Goal: Transaction & Acquisition: Obtain resource

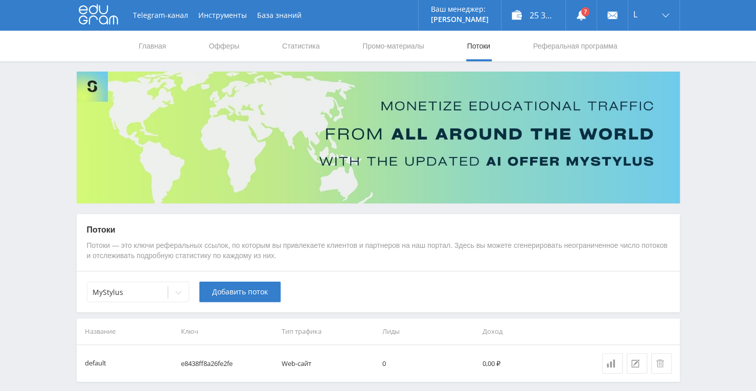
scroll to position [2, 0]
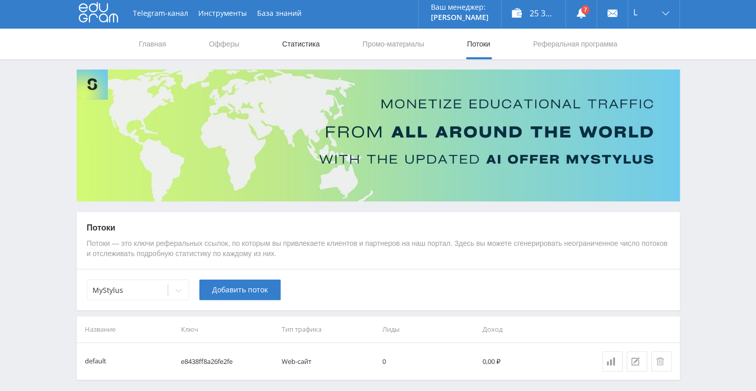
click at [298, 52] on link "Статистика" at bounding box center [301, 44] width 40 height 31
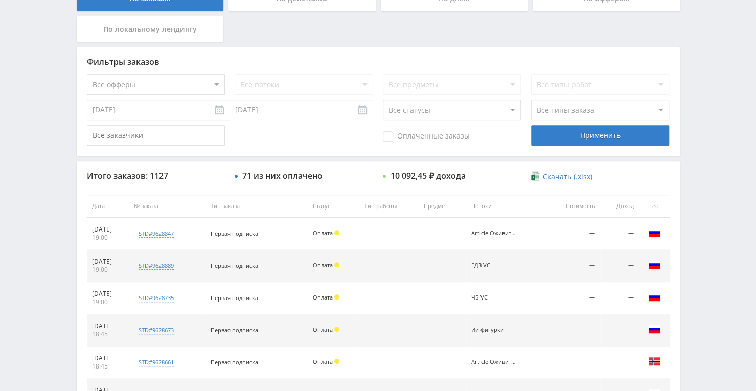
scroll to position [166, 0]
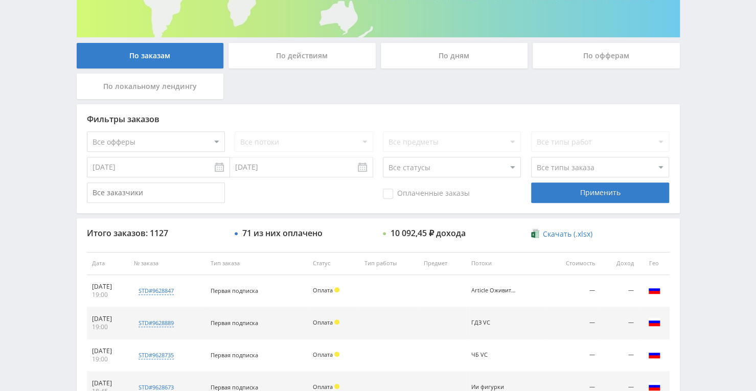
click at [452, 59] on div "По дням" at bounding box center [454, 56] width 147 height 26
click at [0, 0] on input "По дням" at bounding box center [0, 0] width 0 height 0
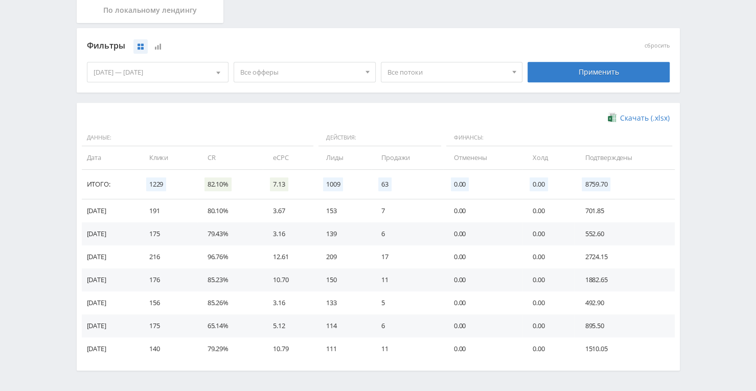
scroll to position [243, 0]
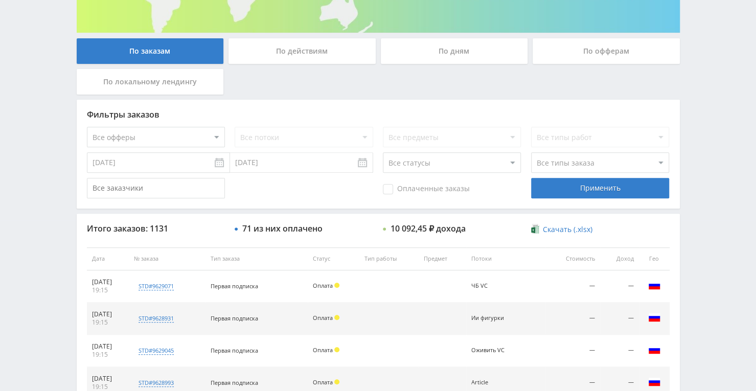
scroll to position [153, 0]
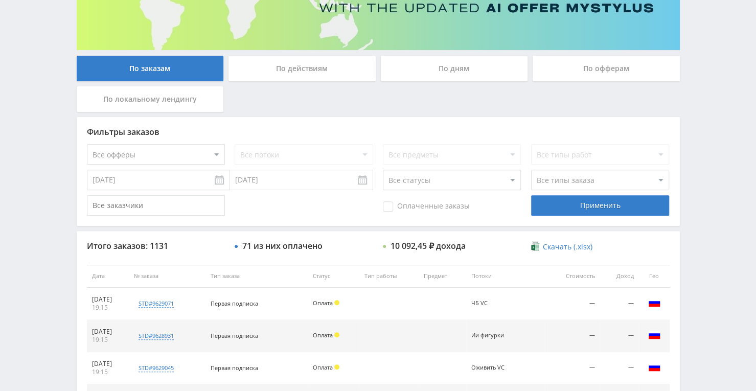
click at [432, 66] on div "По дням" at bounding box center [454, 69] width 147 height 26
click at [0, 0] on input "По дням" at bounding box center [0, 0] width 0 height 0
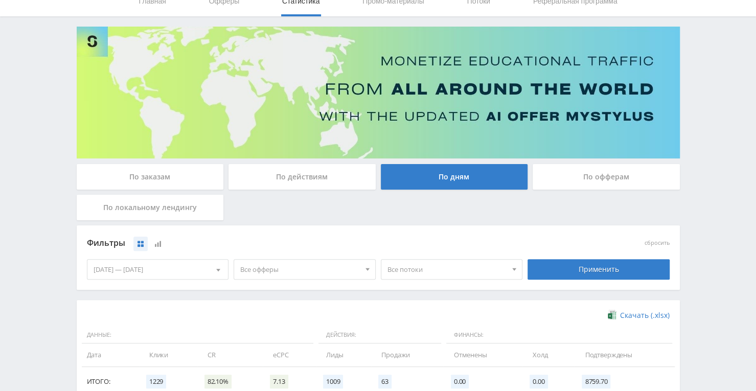
scroll to position [0, 0]
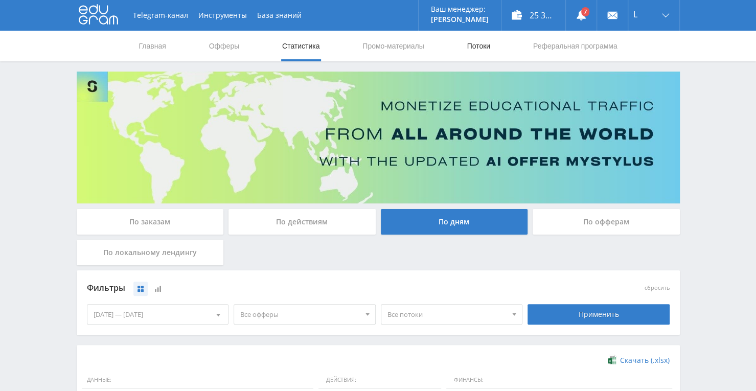
click at [471, 43] on link "Потоки" at bounding box center [479, 46] width 26 height 31
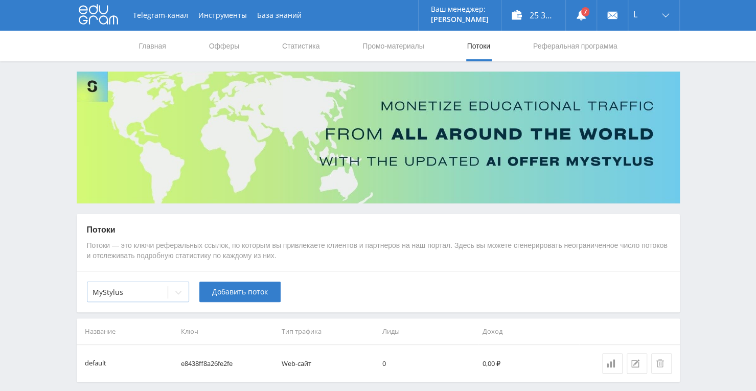
scroll to position [41, 0]
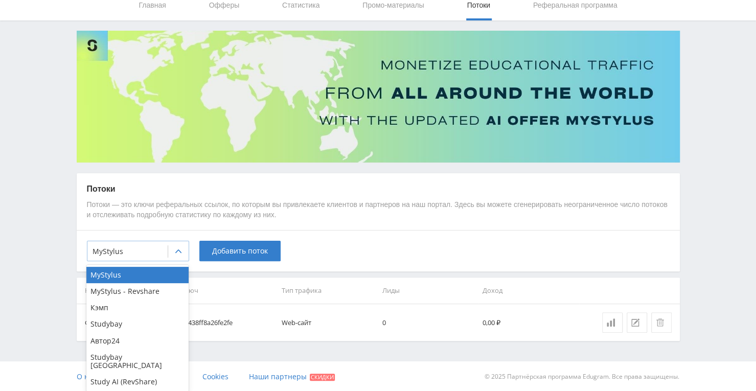
click at [179, 247] on icon at bounding box center [178, 251] width 8 height 8
click at [160, 374] on div "Study AI (RevShare)" at bounding box center [137, 382] width 102 height 16
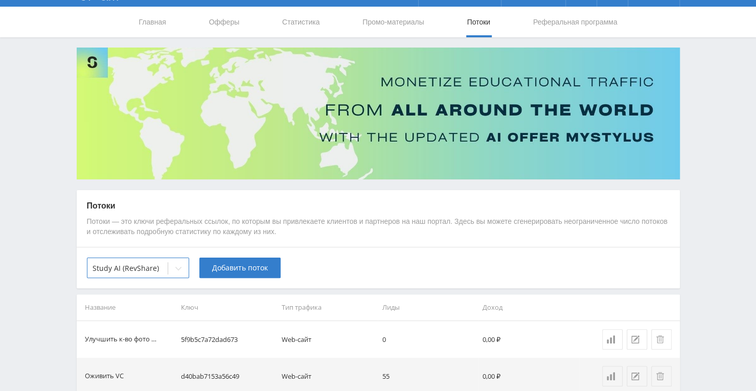
scroll to position [0, 0]
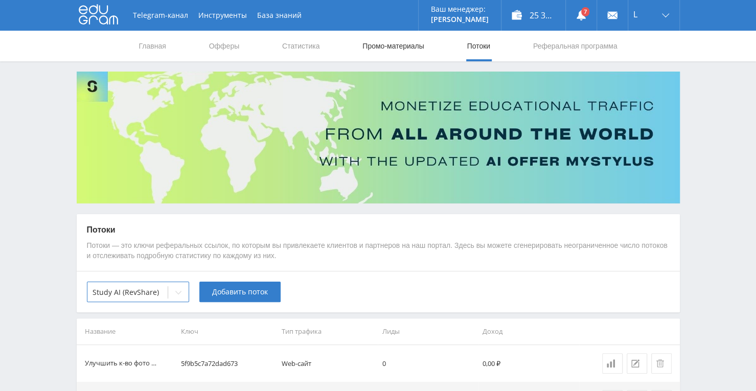
click at [378, 48] on link "Промо-материалы" at bounding box center [392, 46] width 63 height 31
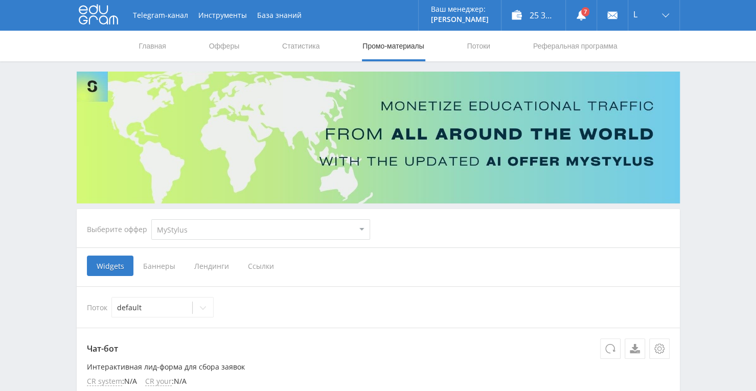
click at [352, 233] on select "MyStylus MyStylus - Revshare Кэмп Studybay Автор24 Studybay Brazil Study AI (Re…" at bounding box center [260, 229] width 219 height 20
select select "376"
click at [151, 219] on select "MyStylus MyStylus - Revshare Кэмп Studybay Автор24 Studybay Brazil Study AI (Re…" at bounding box center [260, 229] width 219 height 20
select select "376"
click at [155, 260] on span "Ссылки" at bounding box center [155, 266] width 45 height 20
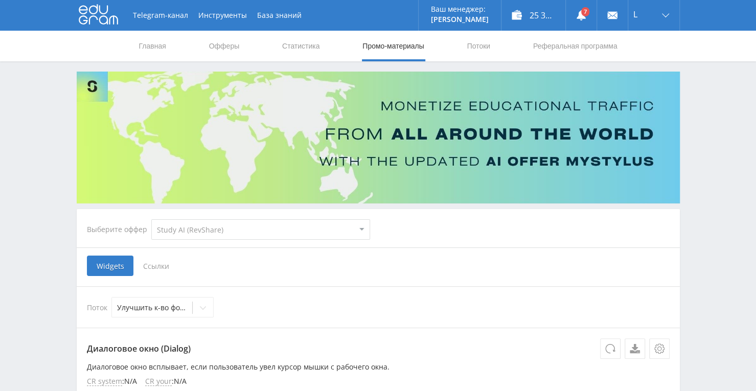
click at [0, 0] on input "Ссылки" at bounding box center [0, 0] width 0 height 0
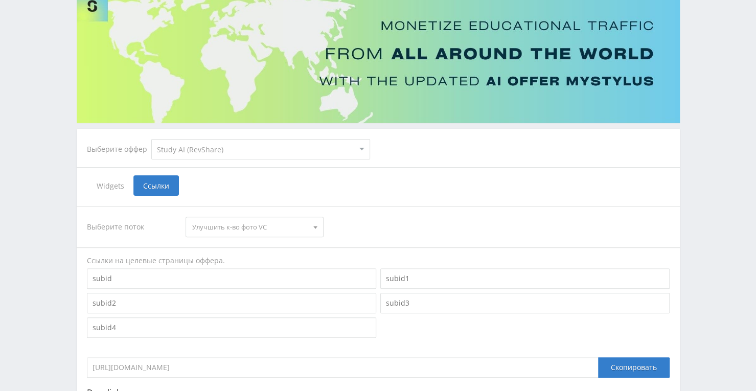
scroll to position [153, 0]
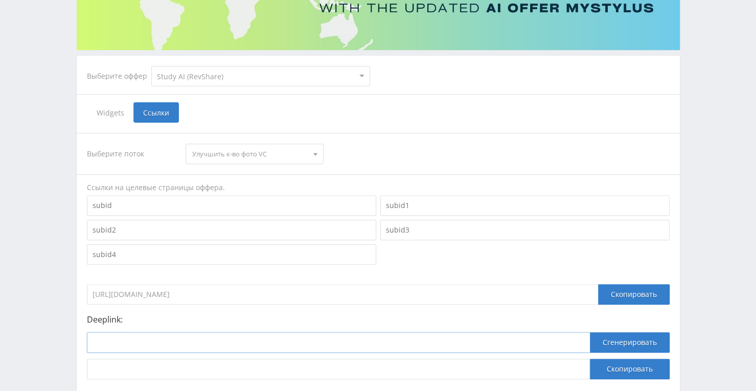
click at [271, 346] on input at bounding box center [338, 342] width 503 height 20
paste input "https://study24.ai/chat/improve_photo"
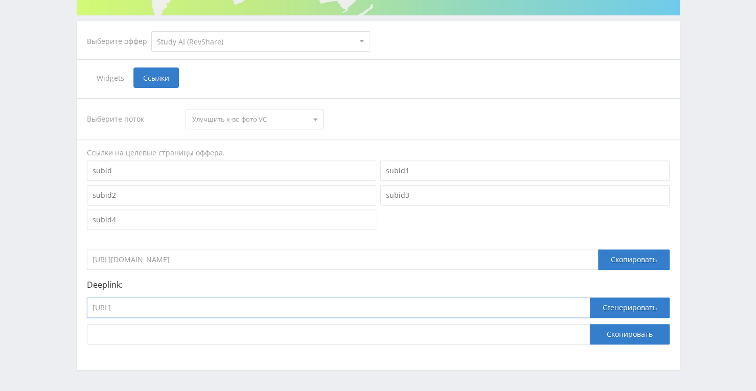
scroll to position [222, 0]
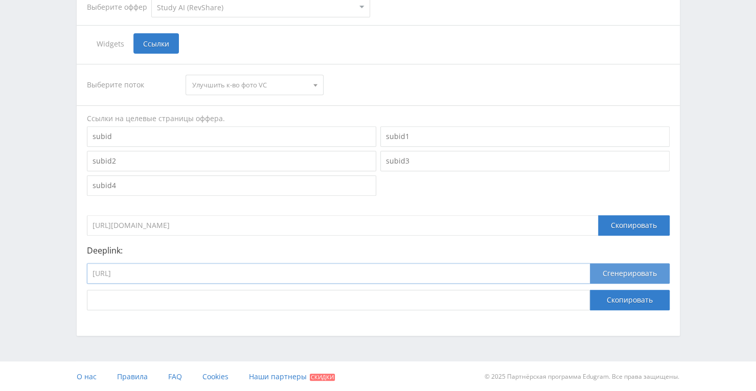
type input "https://study24.ai/chat/improve_photo"
click at [611, 274] on button "Сгенерировать" at bounding box center [630, 273] width 80 height 20
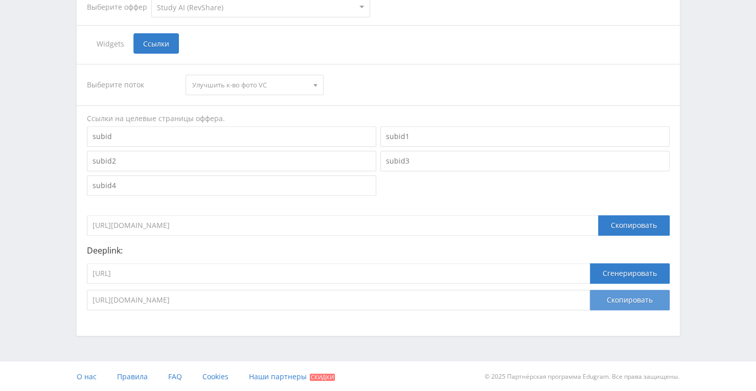
click at [619, 297] on button "Скопировать" at bounding box center [630, 300] width 80 height 20
drag, startPoint x: 213, startPoint y: 269, endPoint x: 70, endPoint y: 267, distance: 142.6
click at [70, 267] on div "Telegram-канал Инструменты База знаний Ваш менеджер: Alex Alex Online @edugram_…" at bounding box center [378, 85] width 756 height 614
paste input "google_image"
type input "https://study24.ai/chat/google_image"
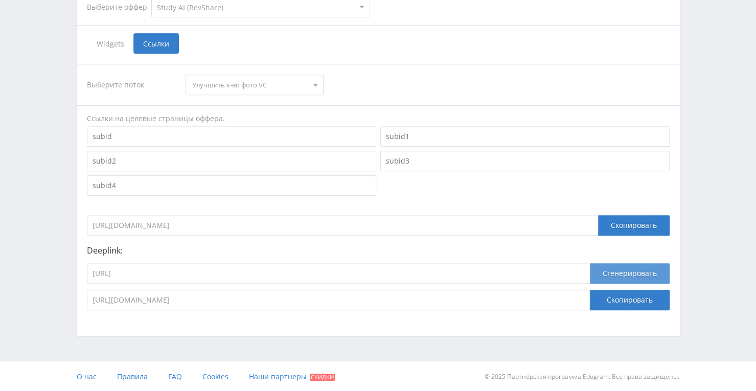
click at [599, 269] on button "Сгенерировать" at bounding box center [630, 273] width 80 height 20
click at [599, 295] on button "Скопировать" at bounding box center [630, 300] width 80 height 20
drag, startPoint x: 225, startPoint y: 283, endPoint x: 87, endPoint y: 268, distance: 139.3
click at [79, 272] on div "Выберите поток Улучшить к-во фото VC Улучшить к-во фото VC Оживить VC Улучшить …" at bounding box center [378, 187] width 603 height 267
paste input "midjourney_toe_bot"
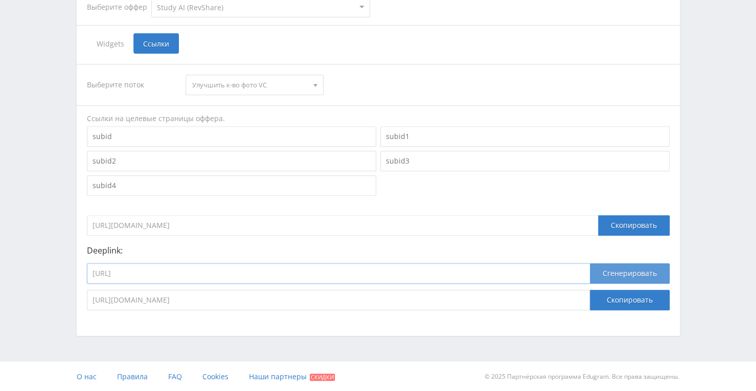
type input "https://study24.ai/chat/midjourney_toe_bot"
click at [607, 267] on button "Сгенерировать" at bounding box center [630, 273] width 80 height 20
click at [609, 292] on button "Скопировать" at bounding box center [630, 300] width 80 height 20
drag, startPoint x: 239, startPoint y: 277, endPoint x: 60, endPoint y: 261, distance: 179.6
click at [60, 261] on div "Telegram-канал Инструменты База знаний Ваш менеджер: Alex Alex Online @edugram_…" at bounding box center [378, 85] width 756 height 614
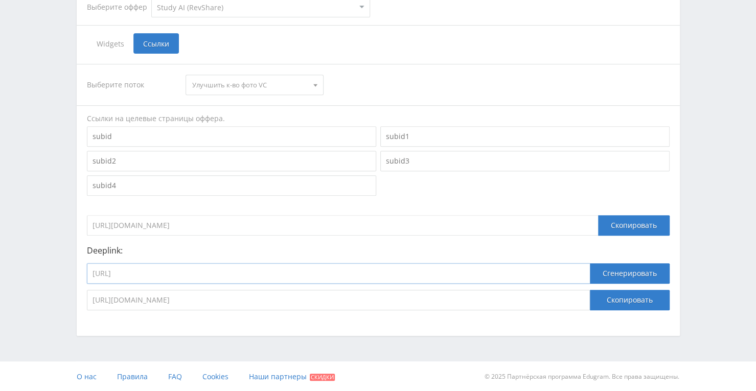
paste input "dalle_3"
type input "https://study24.ai/chat/dalle_3_toe_bot"
click at [623, 267] on button "Сгенерировать" at bounding box center [630, 273] width 80 height 20
click at [608, 303] on button "Скопировать" at bounding box center [630, 300] width 80 height 20
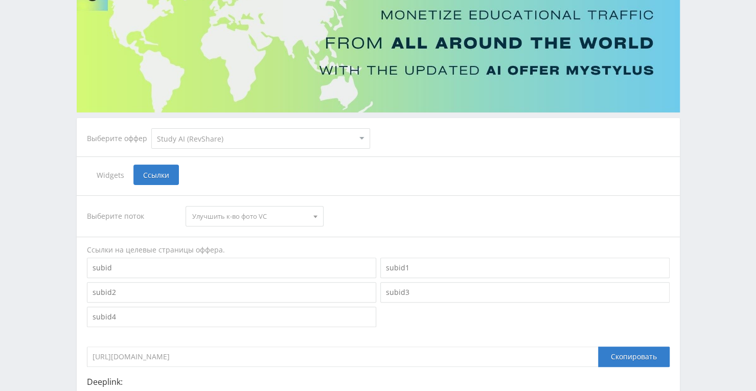
scroll to position [0, 0]
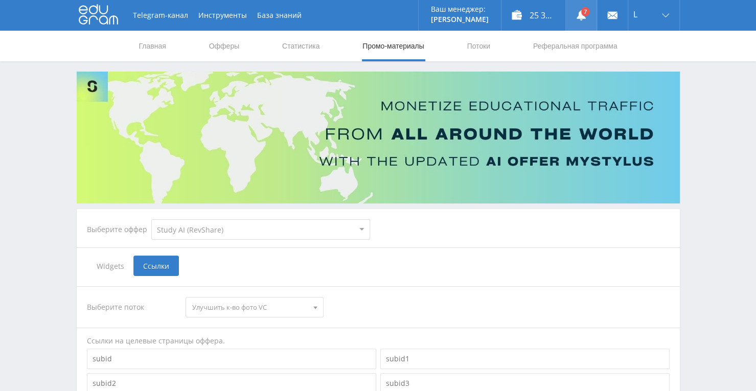
click at [572, 16] on link at bounding box center [581, 15] width 31 height 31
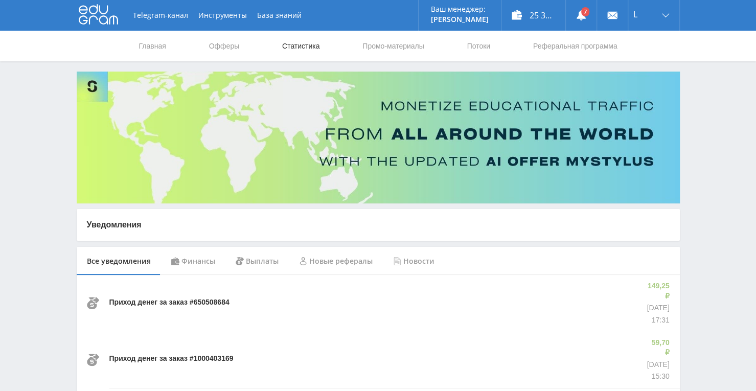
click at [298, 44] on link "Статистика" at bounding box center [301, 46] width 40 height 31
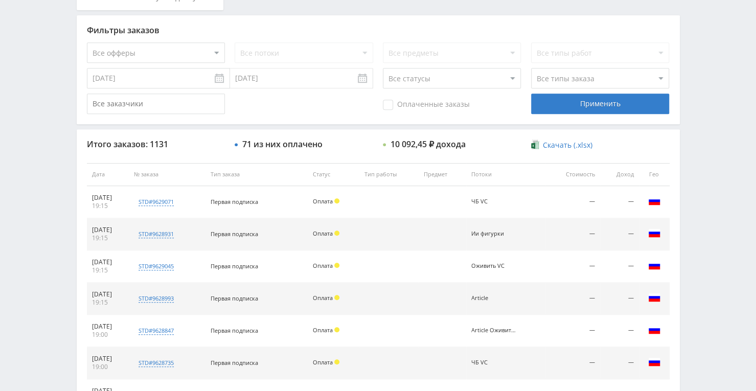
scroll to position [256, 0]
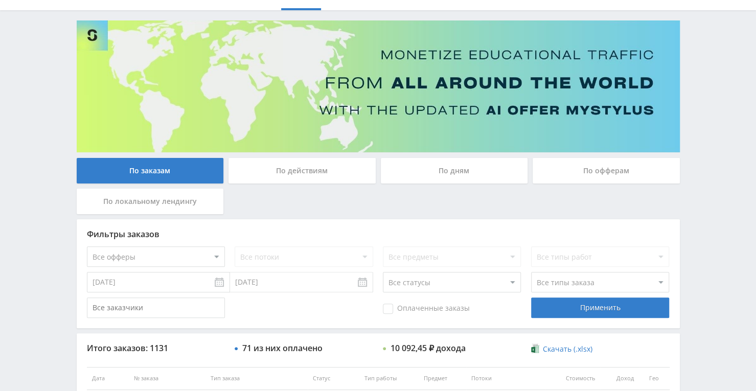
click at [404, 171] on div "По дням" at bounding box center [454, 171] width 147 height 26
click at [0, 0] on input "По дням" at bounding box center [0, 0] width 0 height 0
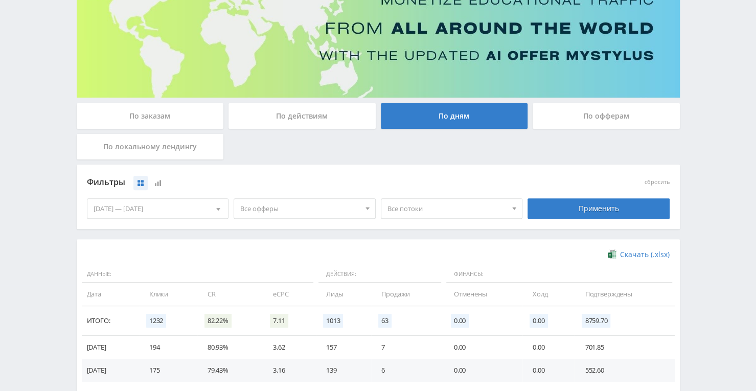
scroll to position [204, 0]
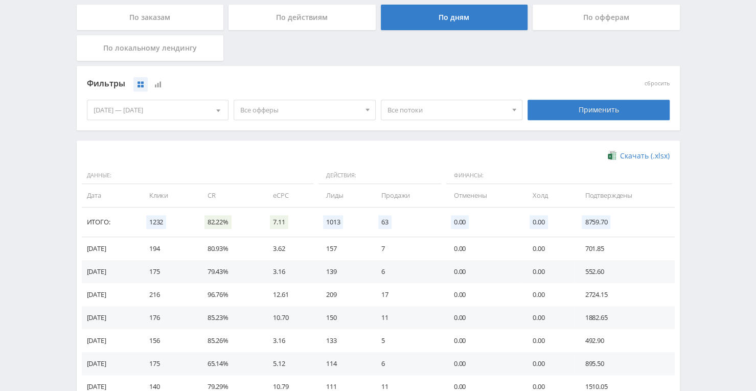
click at [148, 107] on div "[DATE] — [DATE]" at bounding box center [157, 109] width 141 height 19
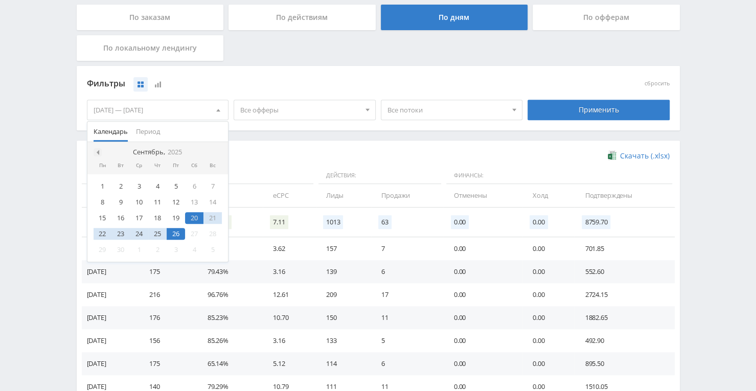
click at [98, 152] on span at bounding box center [96, 152] width 5 height 5
click at [98, 252] on div "25" at bounding box center [103, 250] width 18 height 12
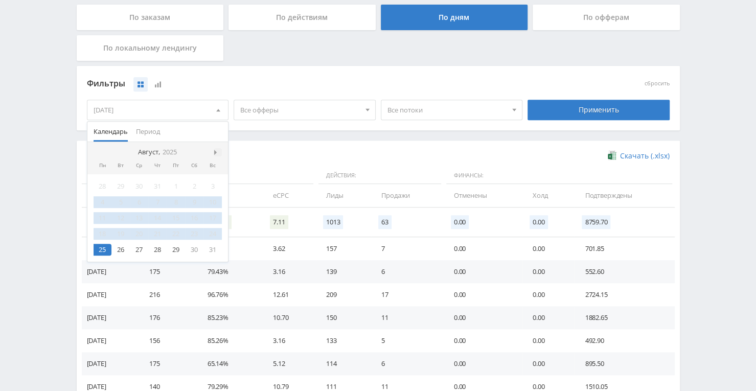
click at [217, 152] on span at bounding box center [216, 152] width 5 height 5
click at [174, 229] on div "26" at bounding box center [176, 234] width 18 height 12
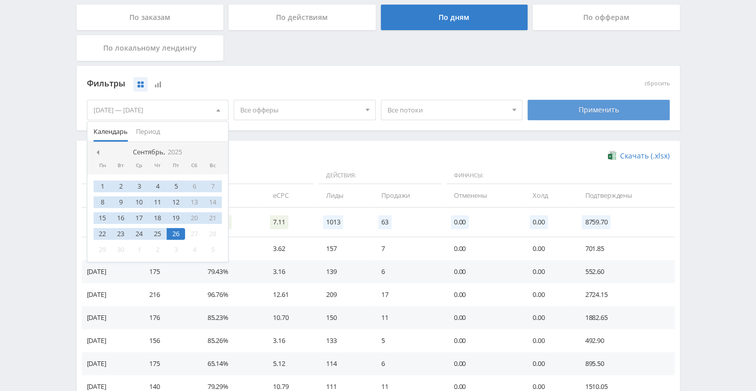
click at [540, 114] on div "Применить" at bounding box center [598, 110] width 142 height 20
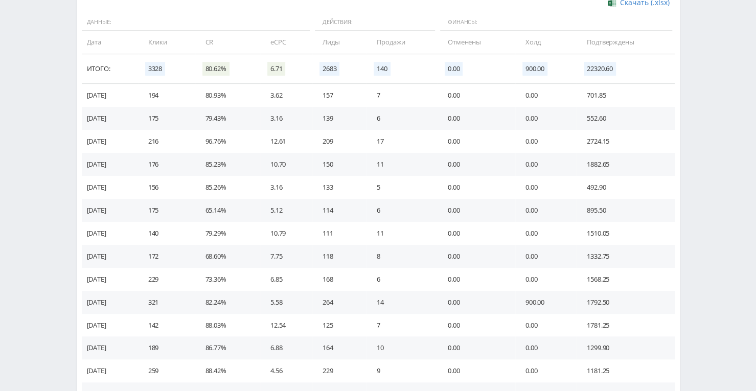
scroll to position [307, 0]
